Goal: Information Seeking & Learning: Compare options

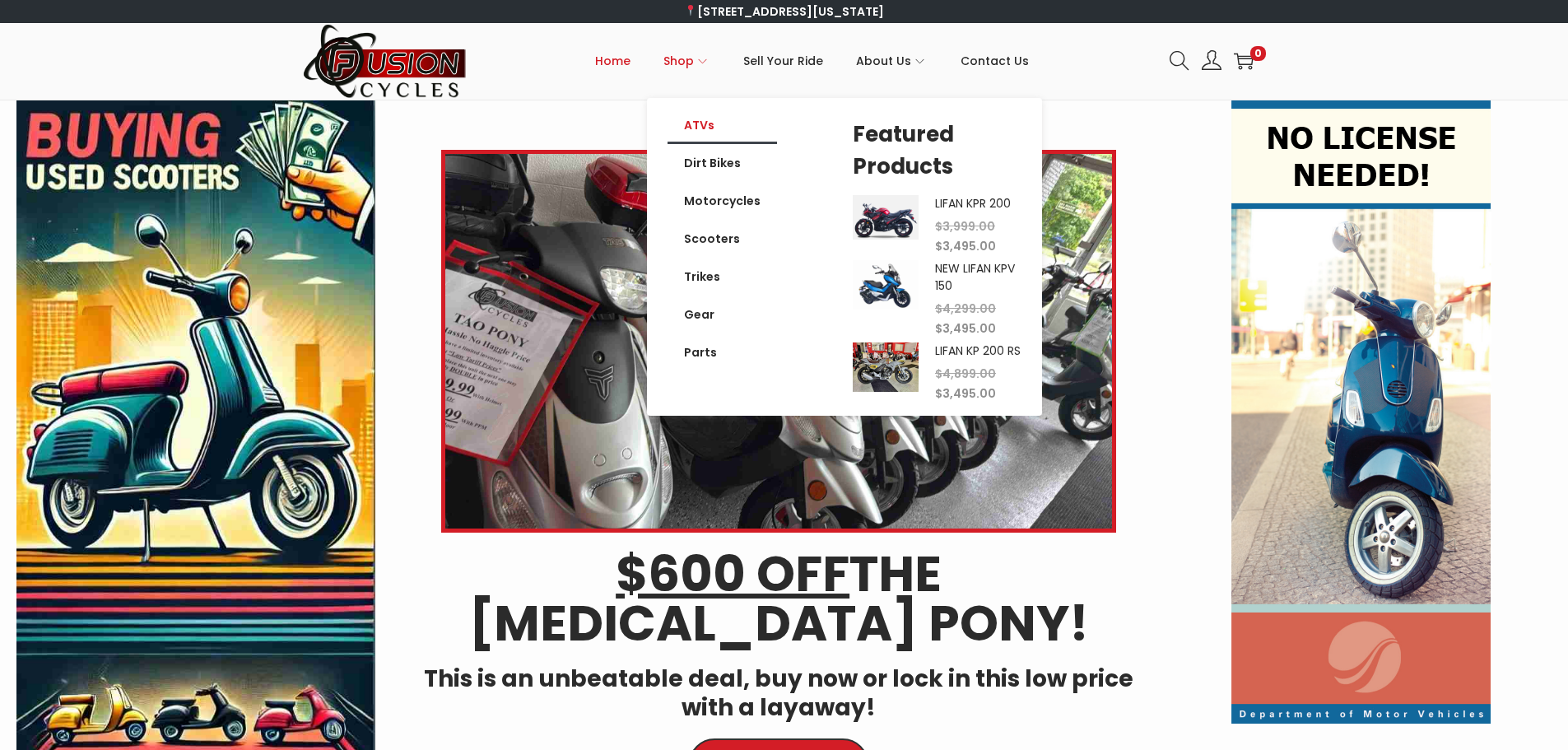
click at [705, 120] on link "ATVs" at bounding box center [722, 125] width 110 height 38
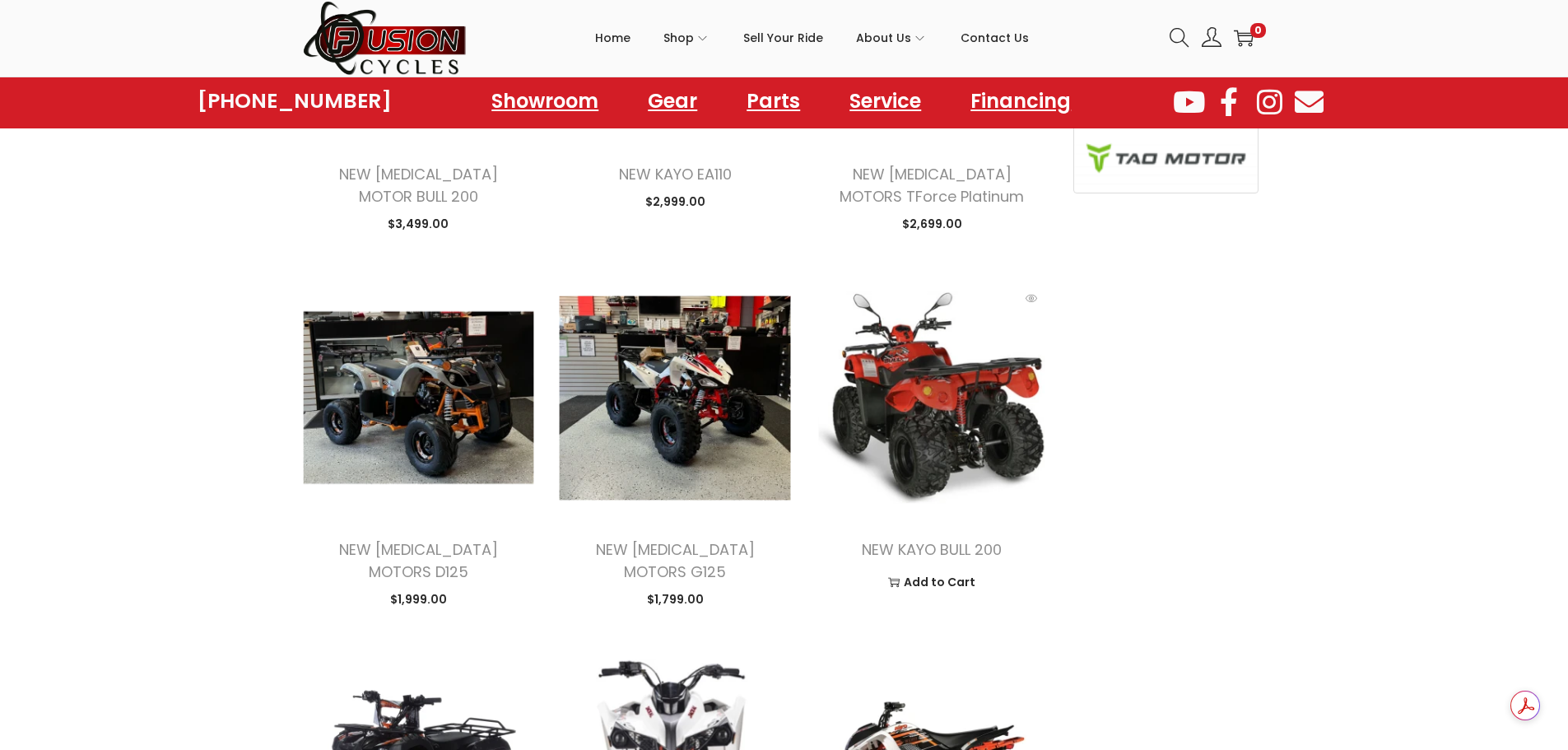
scroll to position [741, 0]
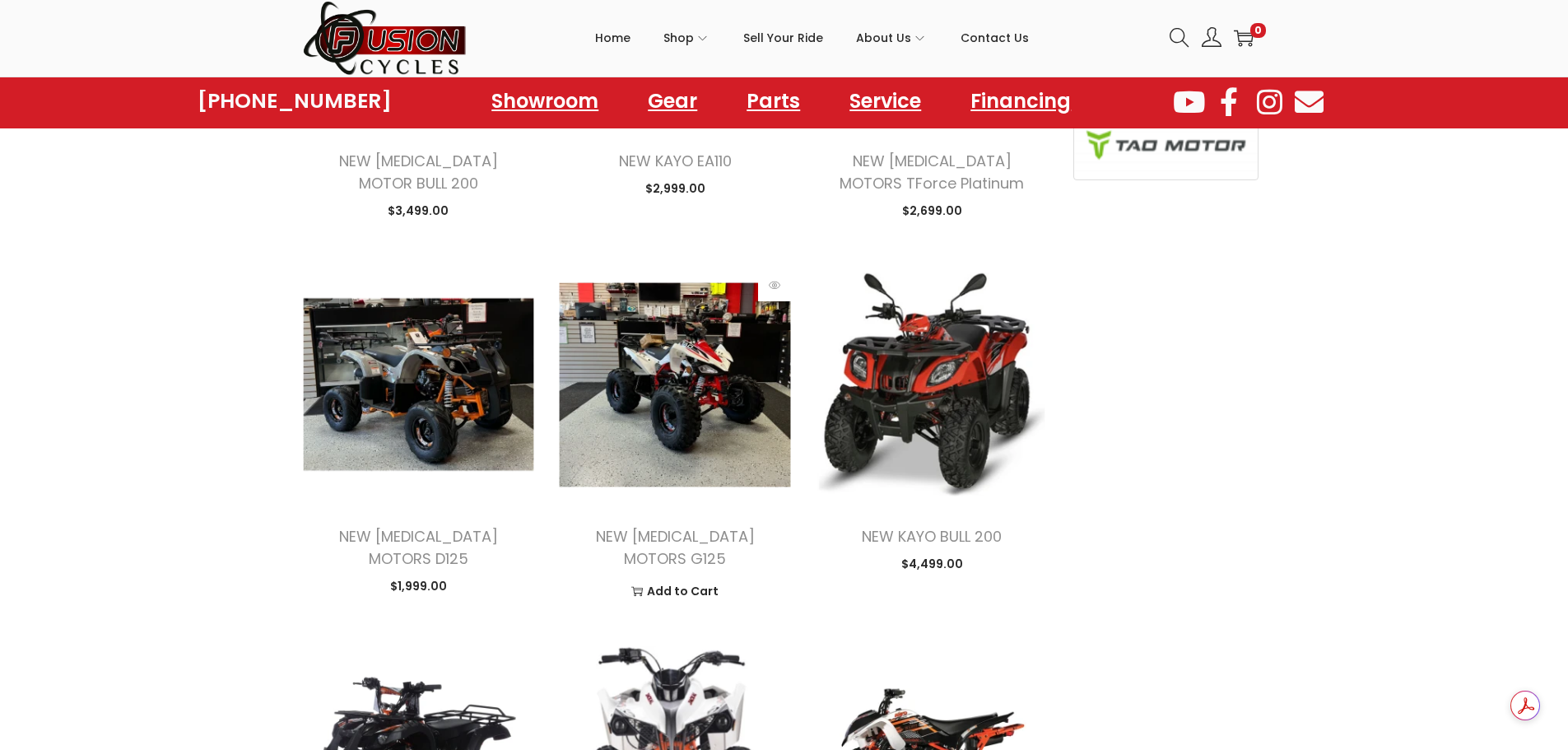
click at [708, 396] on img at bounding box center [674, 384] width 232 height 232
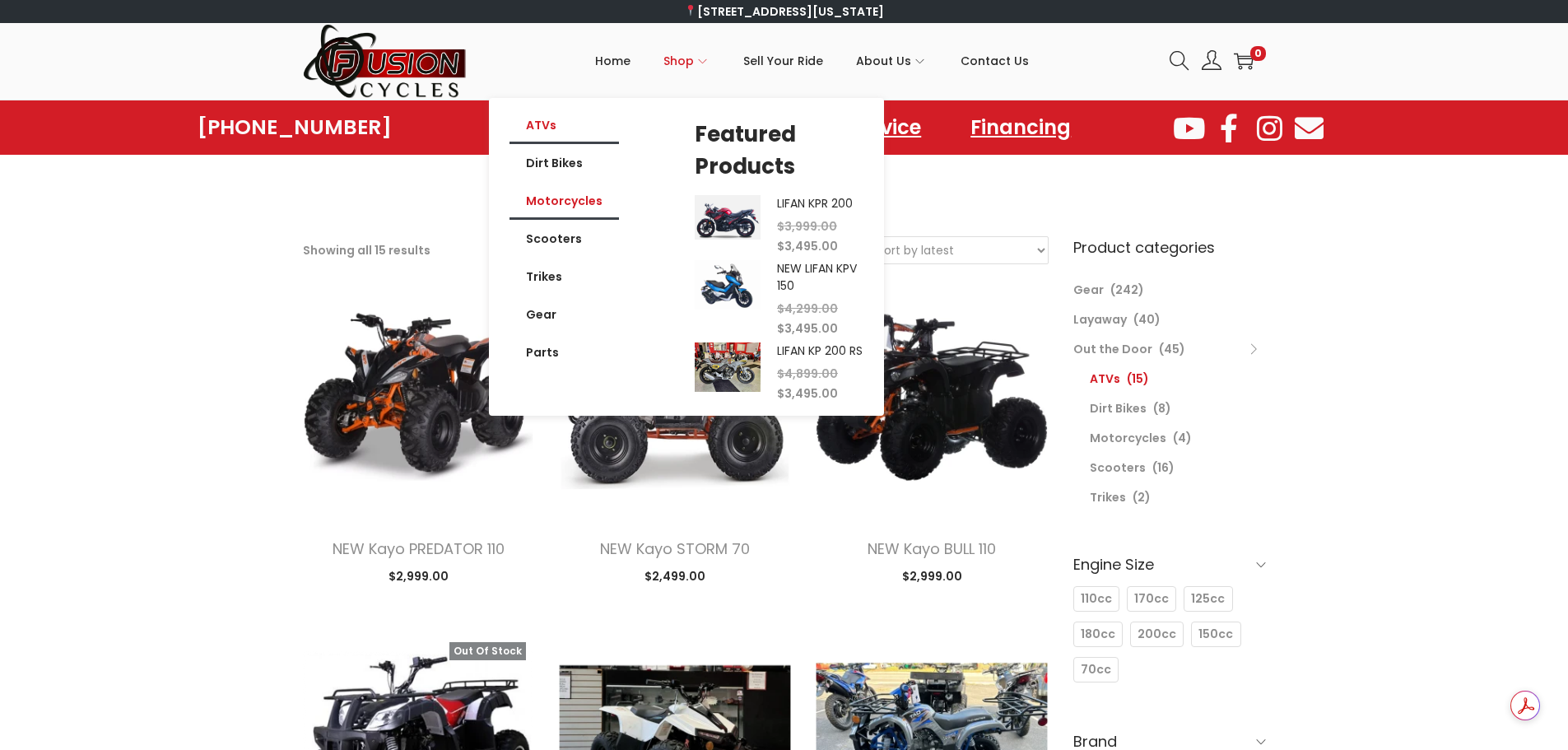
click at [581, 195] on link "Motorcycles" at bounding box center [564, 201] width 110 height 38
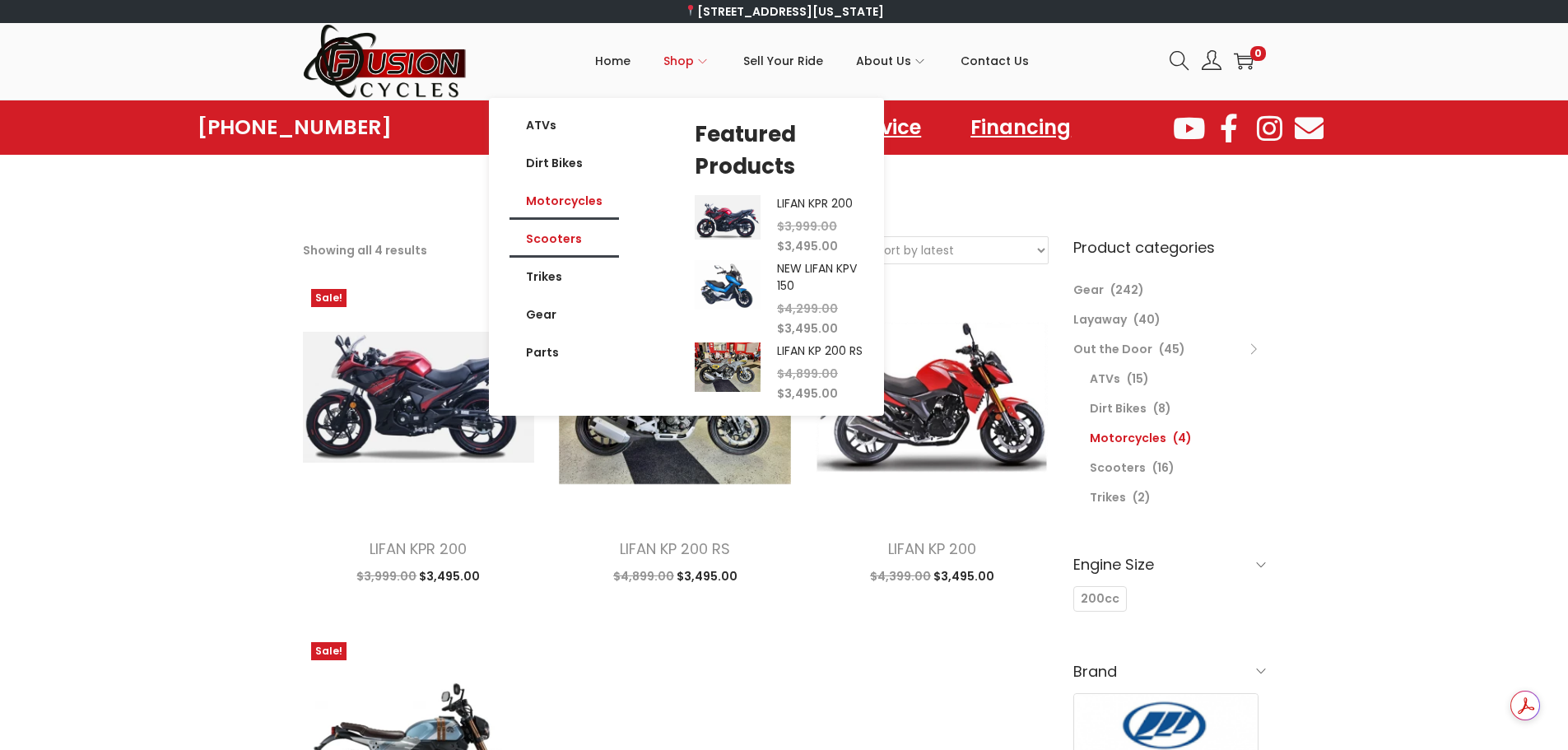
click at [560, 241] on link "Scooters" at bounding box center [564, 239] width 110 height 38
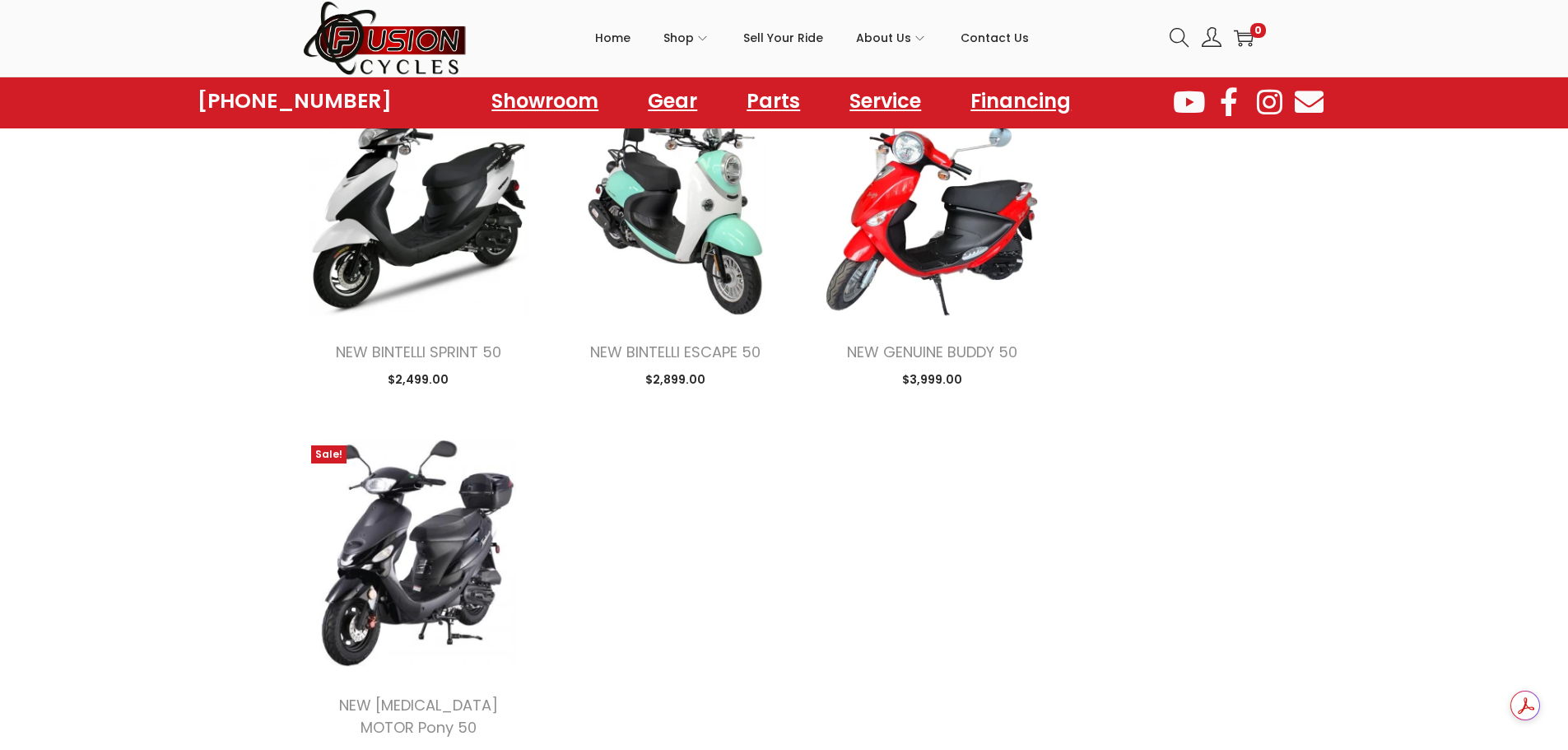
scroll to position [1811, 0]
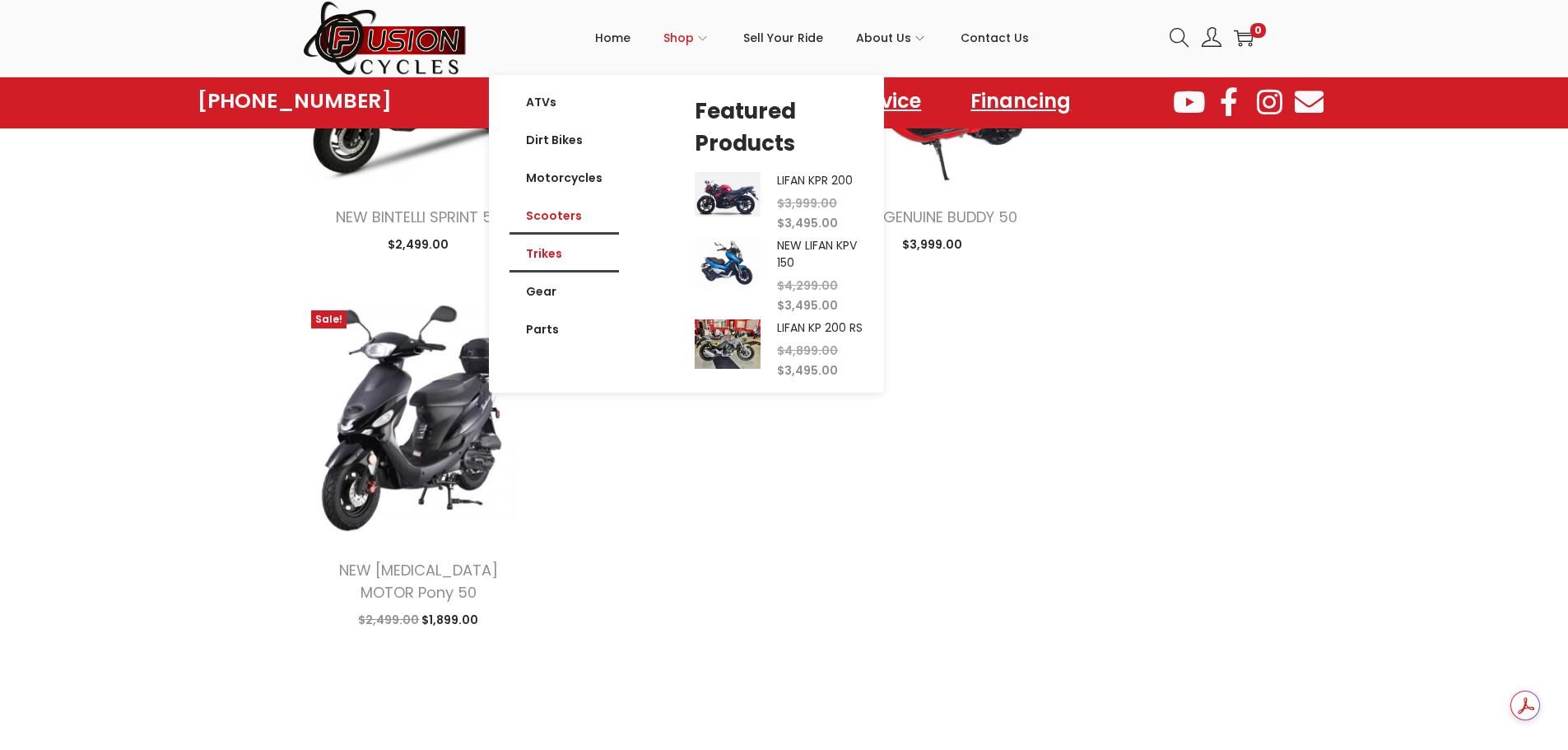
click at [543, 246] on link "Trikes" at bounding box center [564, 253] width 110 height 38
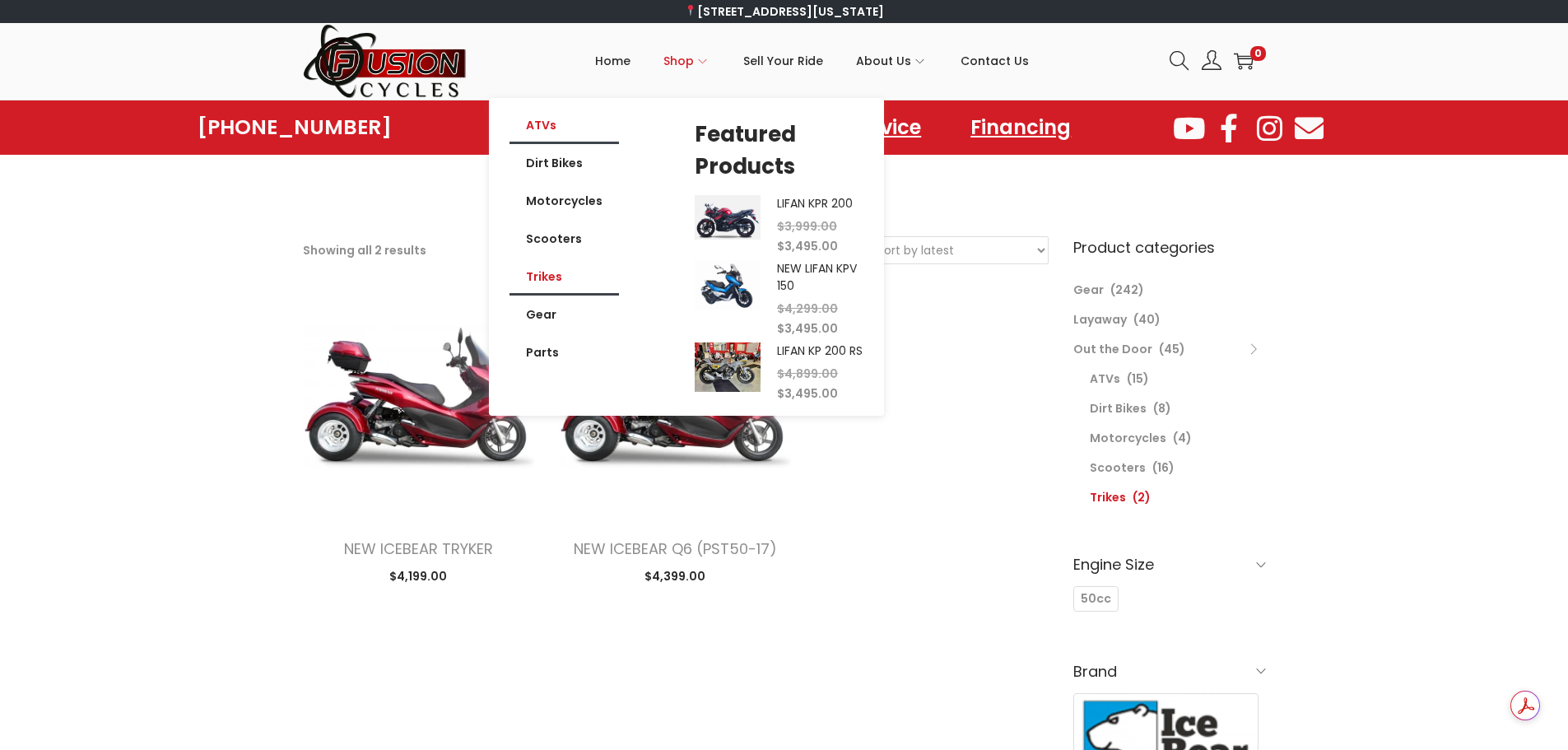
click at [545, 126] on link "ATVs" at bounding box center [564, 125] width 110 height 38
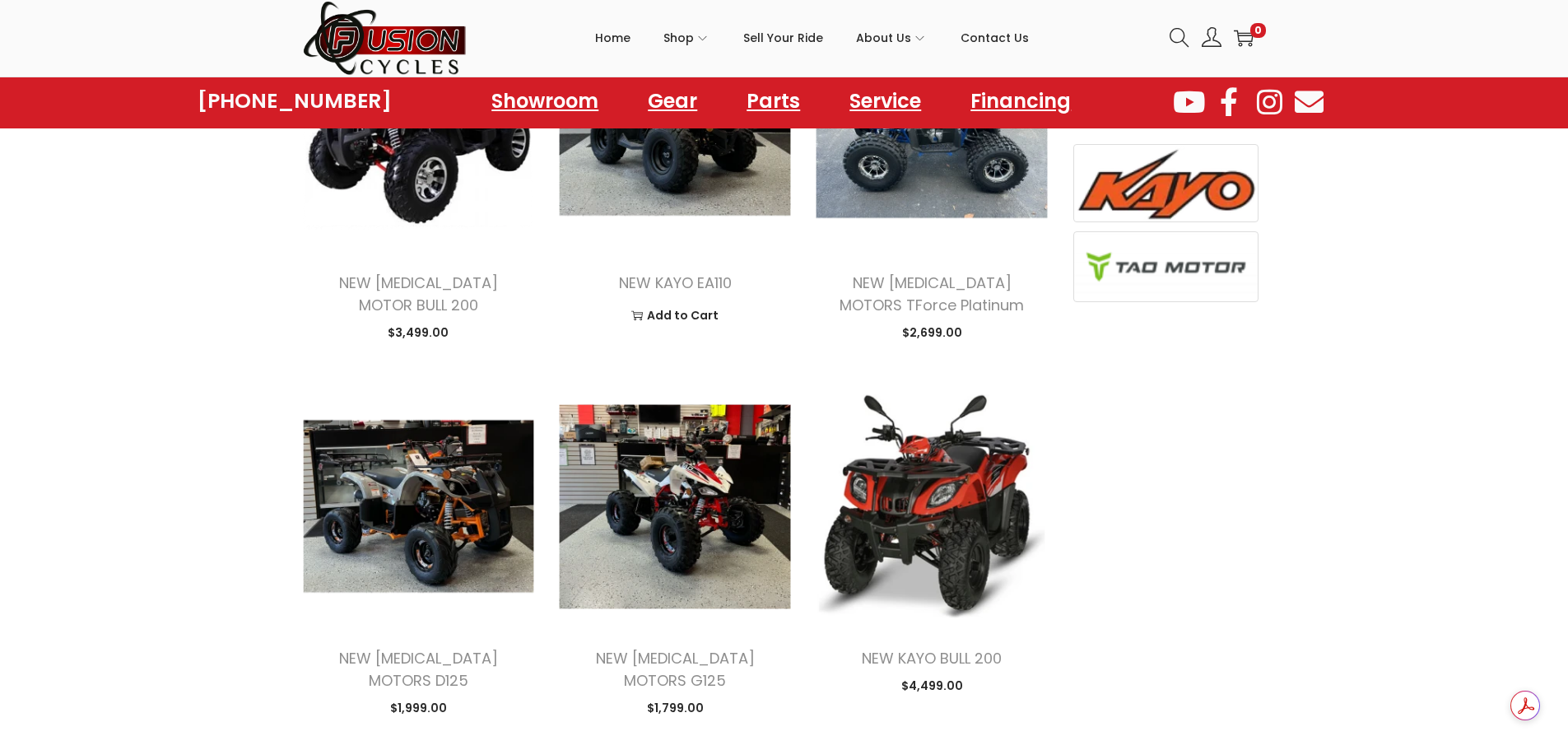
scroll to position [494, 0]
